Goal: Task Accomplishment & Management: Complete application form

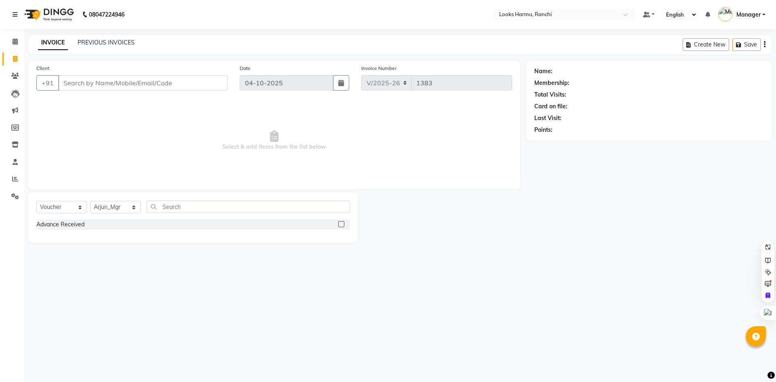
select select "6247"
select select "V"
select select "47538"
select select "service"
click at [36, 201] on select "Select Service Product Membership Package Voucher Prepaid Gift Card" at bounding box center [61, 207] width 51 height 13
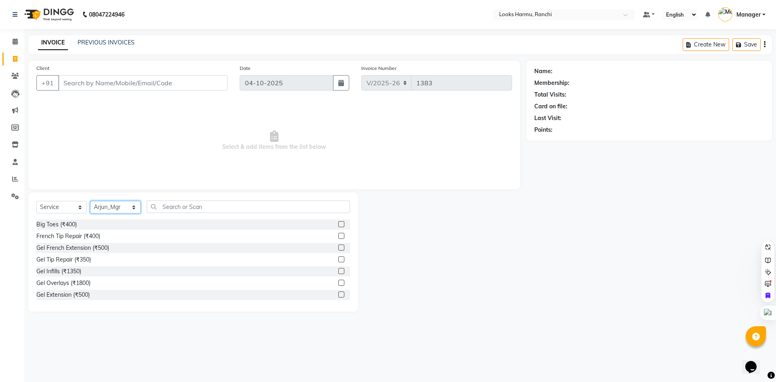
click at [109, 204] on select "Select Stylist [PERSON_NAME] Arman_Noor Counter_Sales [PERSON_NAME] [PERSON_NAM…" at bounding box center [115, 207] width 51 height 13
select select "47157"
click at [90, 201] on select "Select Stylist [PERSON_NAME] Arman_Noor Counter_Sales [PERSON_NAME] [PERSON_NAM…" at bounding box center [115, 207] width 51 height 13
click at [170, 211] on input "text" at bounding box center [248, 206] width 203 height 13
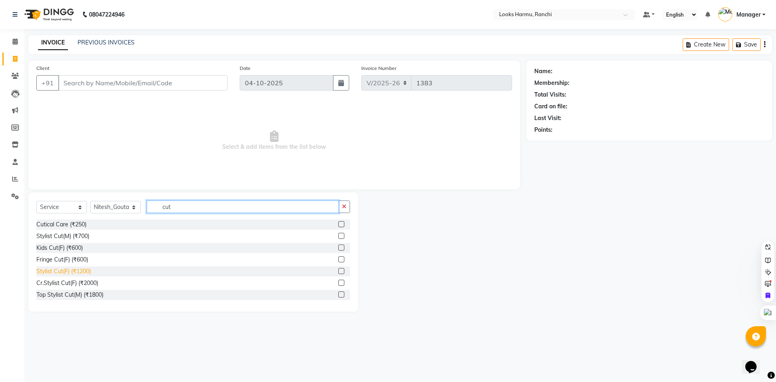
type input "cut"
click at [78, 268] on div "Stylist Cut(F) (₹1200)" at bounding box center [63, 271] width 55 height 8
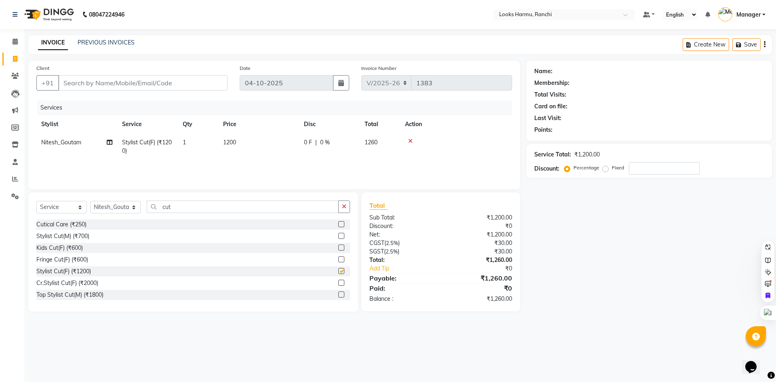
checkbox input "false"
click at [226, 150] on td "1200" at bounding box center [258, 146] width 81 height 27
select select "47157"
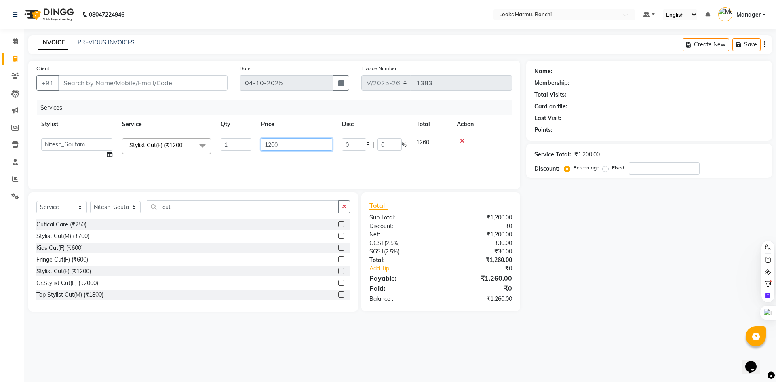
drag, startPoint x: 290, startPoint y: 141, endPoint x: 266, endPoint y: 139, distance: 24.7
click at [266, 139] on input "1200" at bounding box center [296, 144] width 71 height 13
type input "1000"
click at [132, 80] on input "Client" at bounding box center [142, 82] width 169 height 15
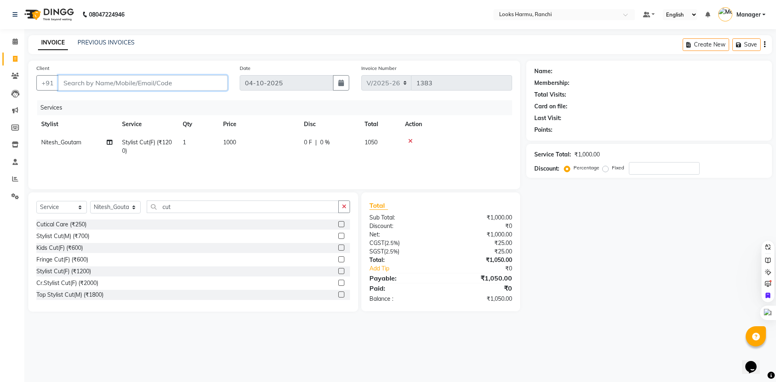
type input "8"
type input "0"
type input "8540920333"
click at [202, 81] on span "Add Client" at bounding box center [207, 83] width 32 height 8
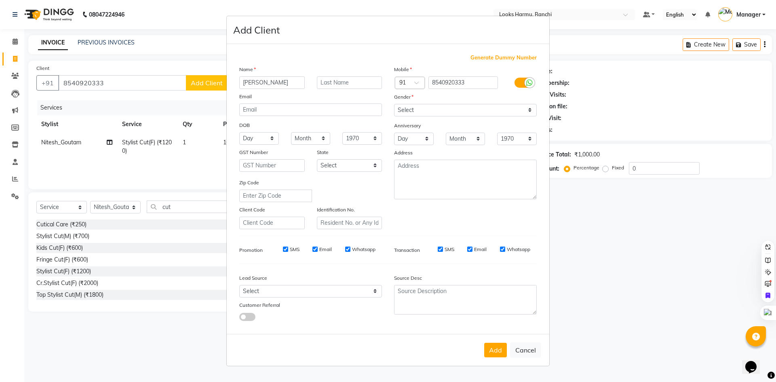
type input "[PERSON_NAME]"
type input "ji"
click at [277, 82] on input "[PERSON_NAME]" at bounding box center [271, 82] width 65 height 13
type input "priyanka"
drag, startPoint x: 513, startPoint y: 84, endPoint x: 520, endPoint y: 84, distance: 6.9
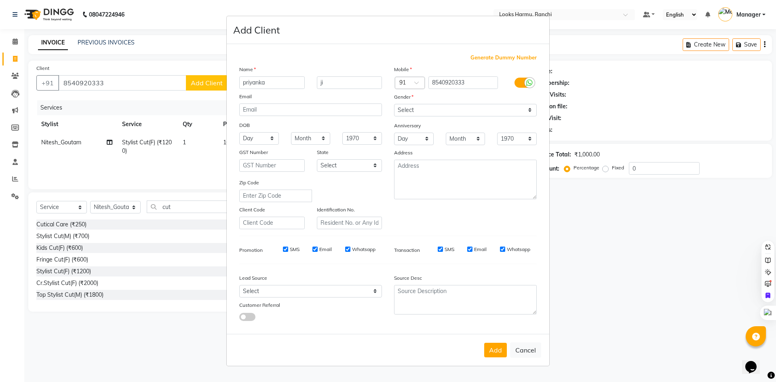
click at [515, 84] on div at bounding box center [523, 82] width 39 height 13
click at [520, 84] on label at bounding box center [524, 83] width 18 height 10
click at [0, 0] on input "checkbox" at bounding box center [0, 0] width 0 height 0
drag, startPoint x: 519, startPoint y: 106, endPoint x: 517, endPoint y: 115, distance: 9.1
click at [519, 106] on select "Select [DEMOGRAPHIC_DATA] [DEMOGRAPHIC_DATA] Other Prefer Not To Say" at bounding box center [465, 110] width 143 height 13
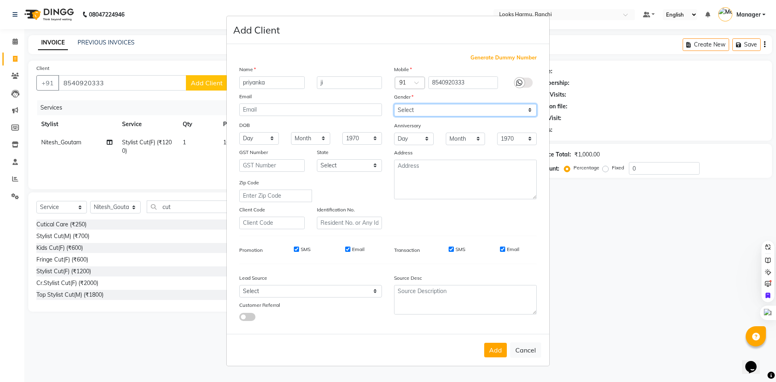
select select "[DEMOGRAPHIC_DATA]"
click at [394, 104] on select "Select [DEMOGRAPHIC_DATA] [DEMOGRAPHIC_DATA] Other Prefer Not To Say" at bounding box center [465, 110] width 143 height 13
click at [496, 353] on button "Add" at bounding box center [495, 350] width 23 height 15
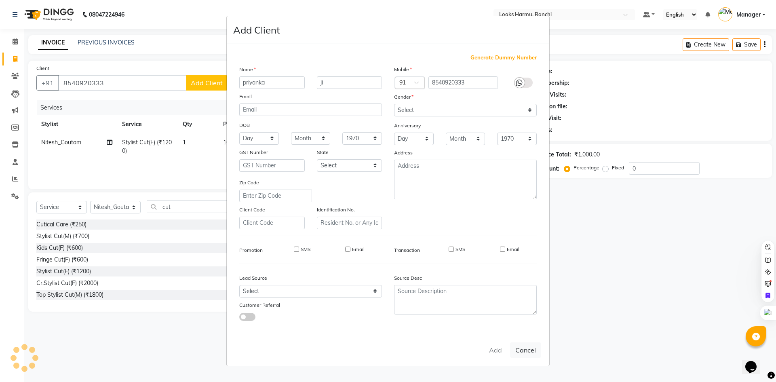
select select
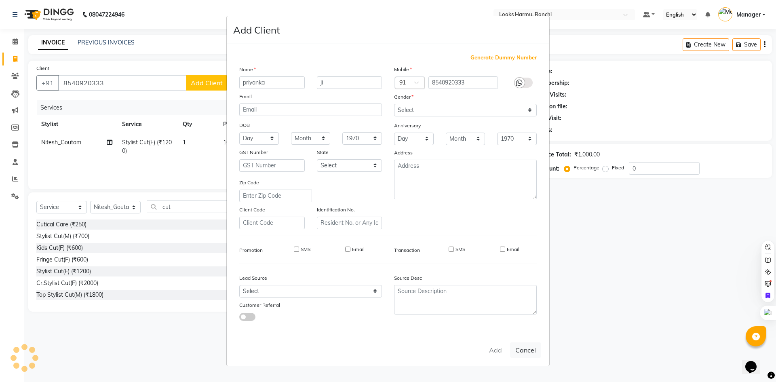
select select
checkbox input "false"
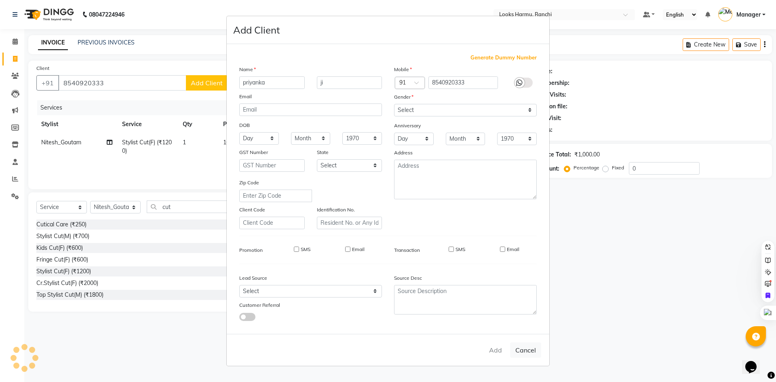
checkbox input "false"
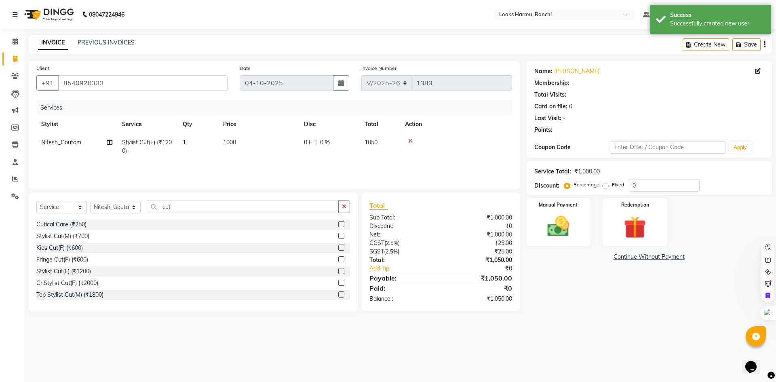
select select "1: Object"
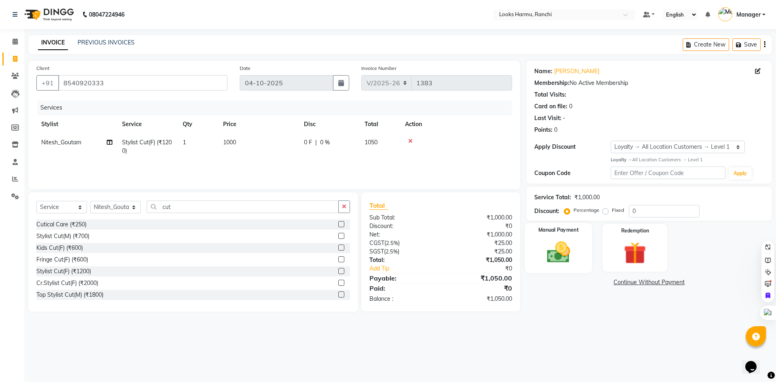
click at [541, 253] on img at bounding box center [559, 252] width 38 height 27
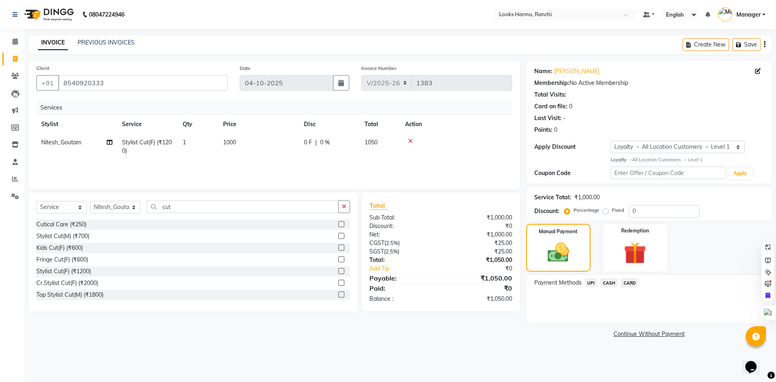
click at [589, 279] on span "UPI" at bounding box center [591, 282] width 13 height 9
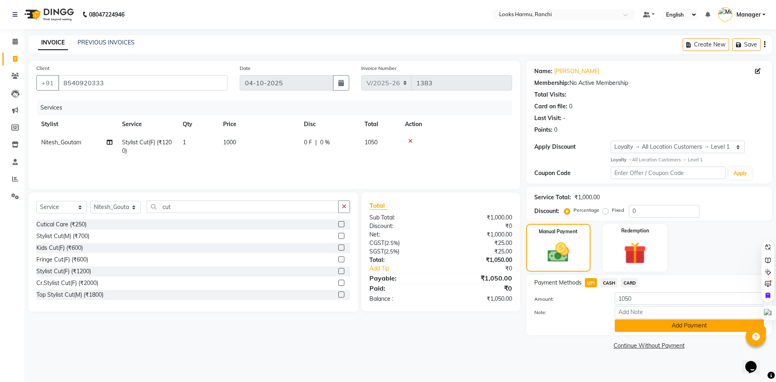
click at [632, 325] on button "Add Payment" at bounding box center [689, 325] width 149 height 13
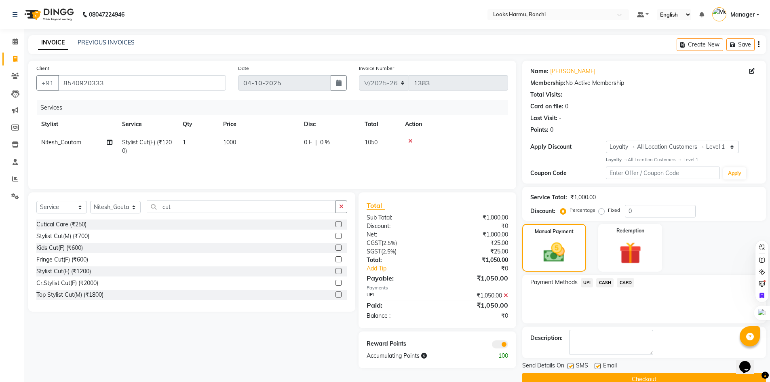
click at [622, 373] on button "Checkout" at bounding box center [644, 379] width 244 height 13
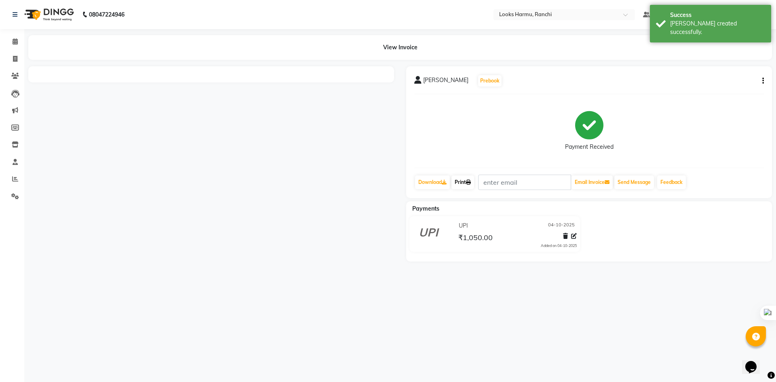
click at [472, 185] on link "Print" at bounding box center [463, 182] width 23 height 14
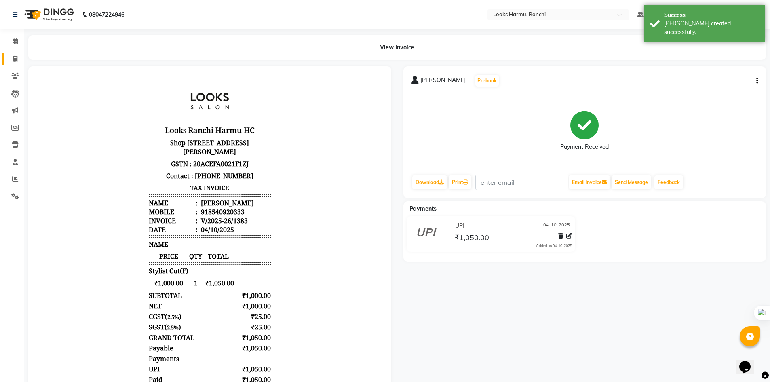
click at [9, 53] on link "Invoice" at bounding box center [11, 59] width 19 height 13
select select "service"
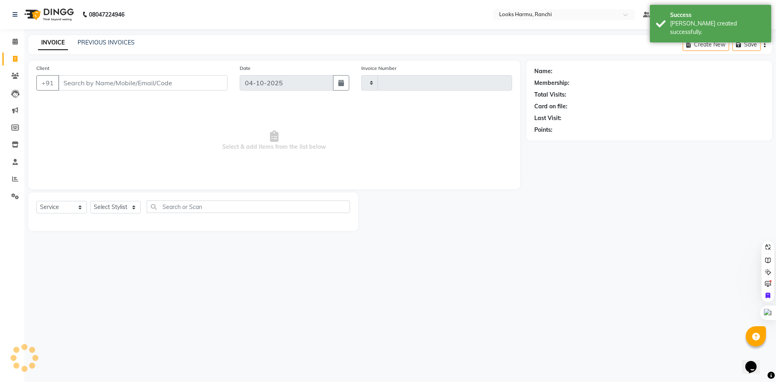
type input "1384"
select select "6247"
select select "V"
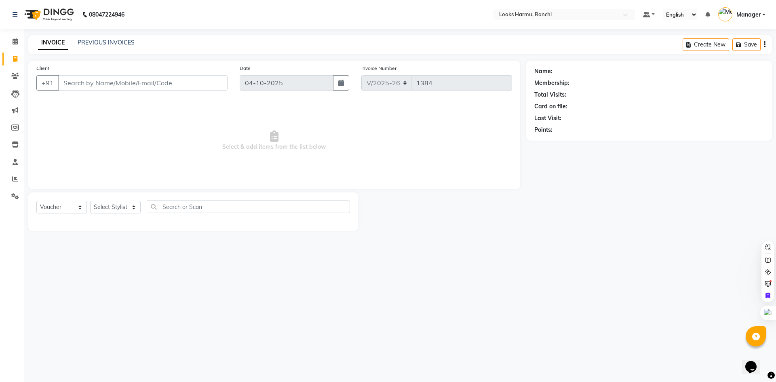
select select "47538"
